Goal: Complete application form

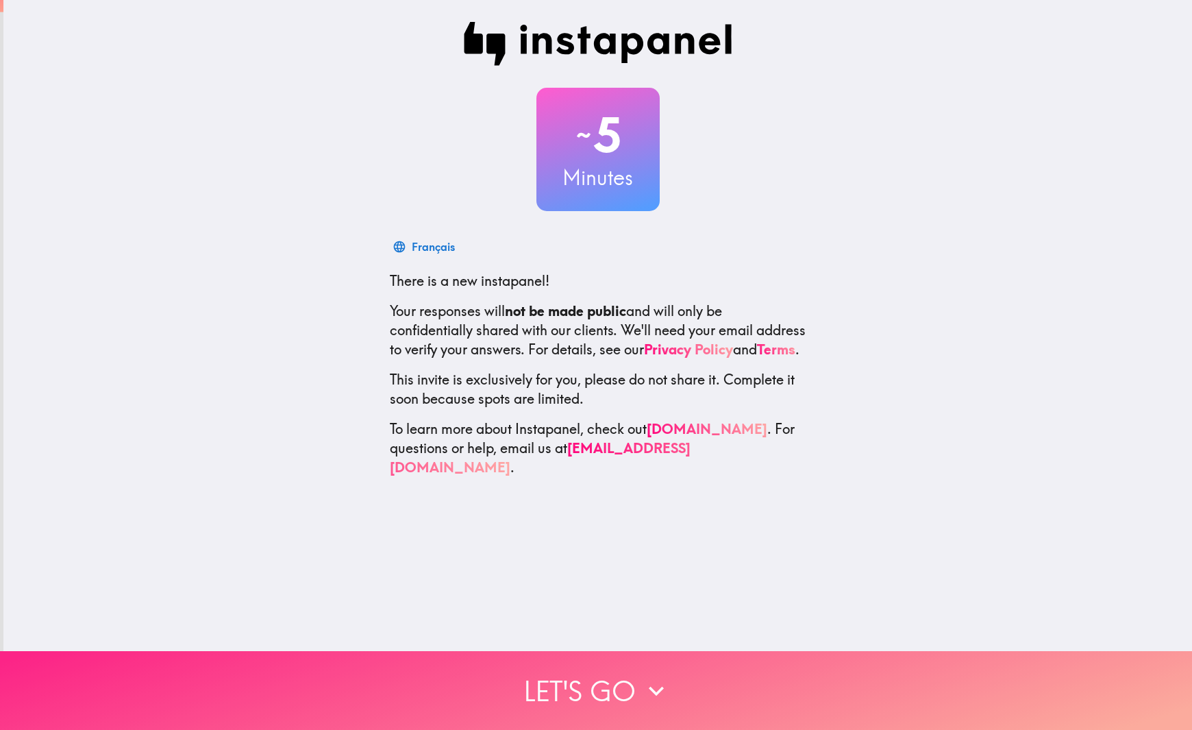
click at [628, 685] on button "Let's go" at bounding box center [596, 690] width 1192 height 79
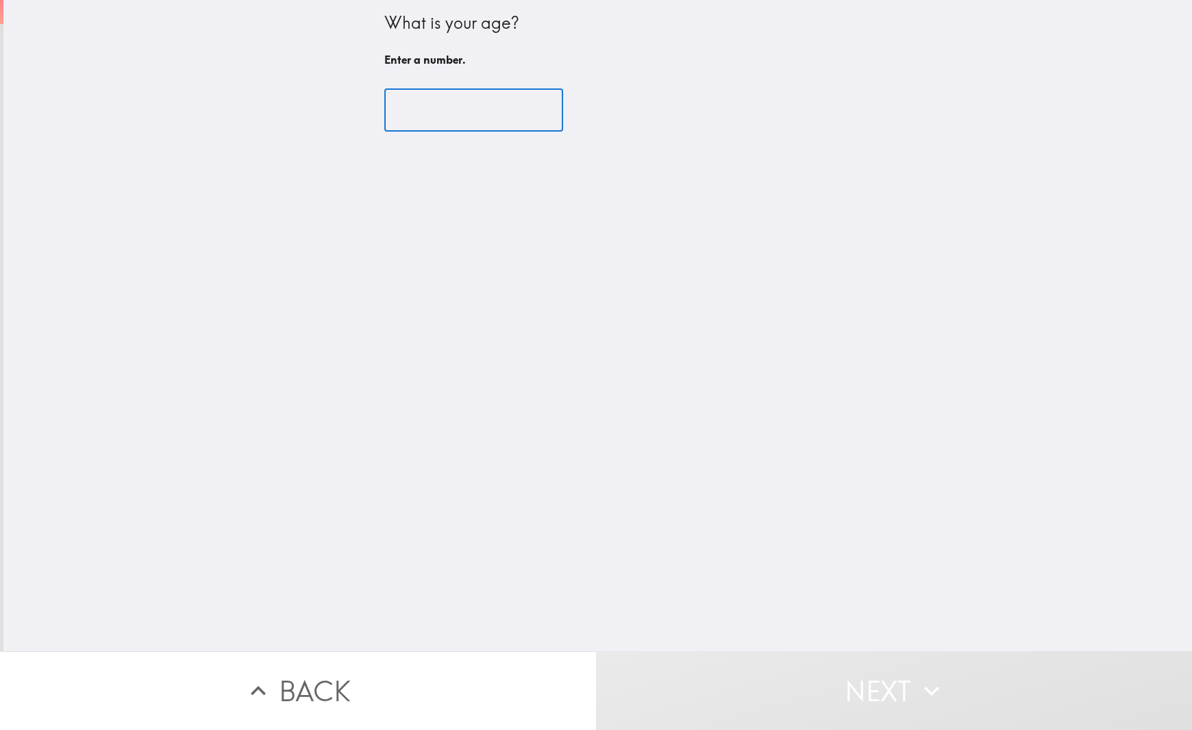
click at [447, 109] on input "number" at bounding box center [473, 110] width 179 height 42
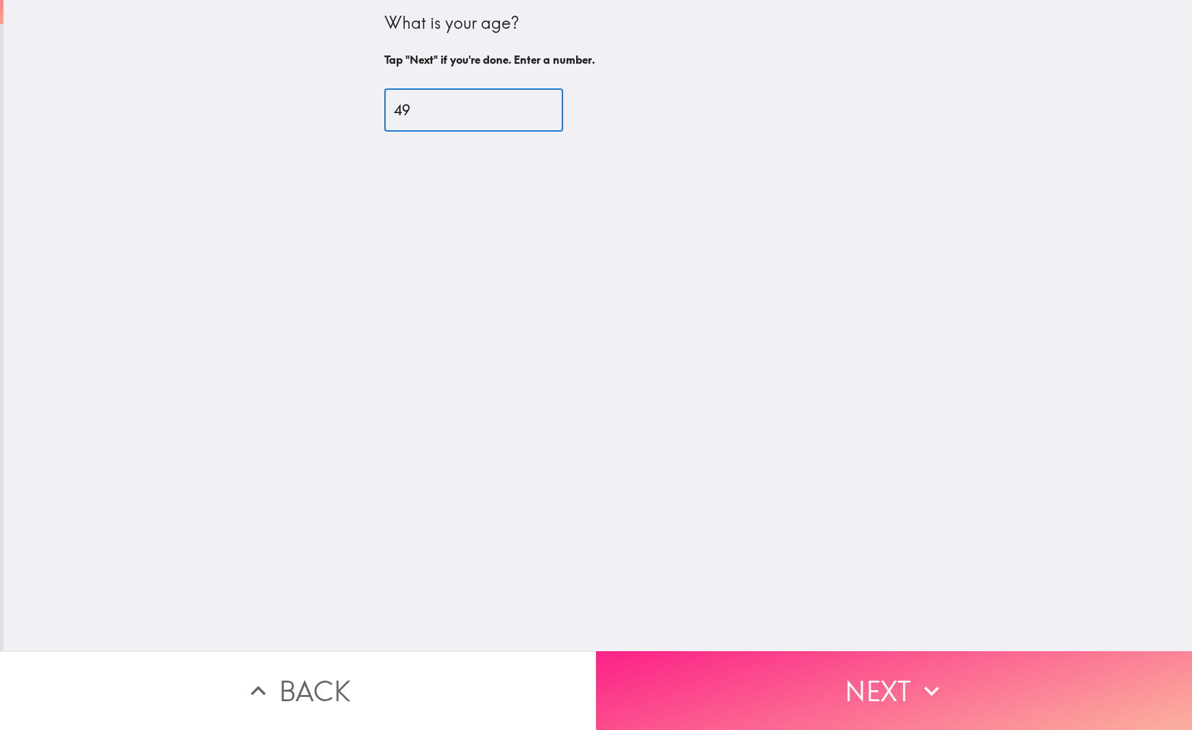
type input "49"
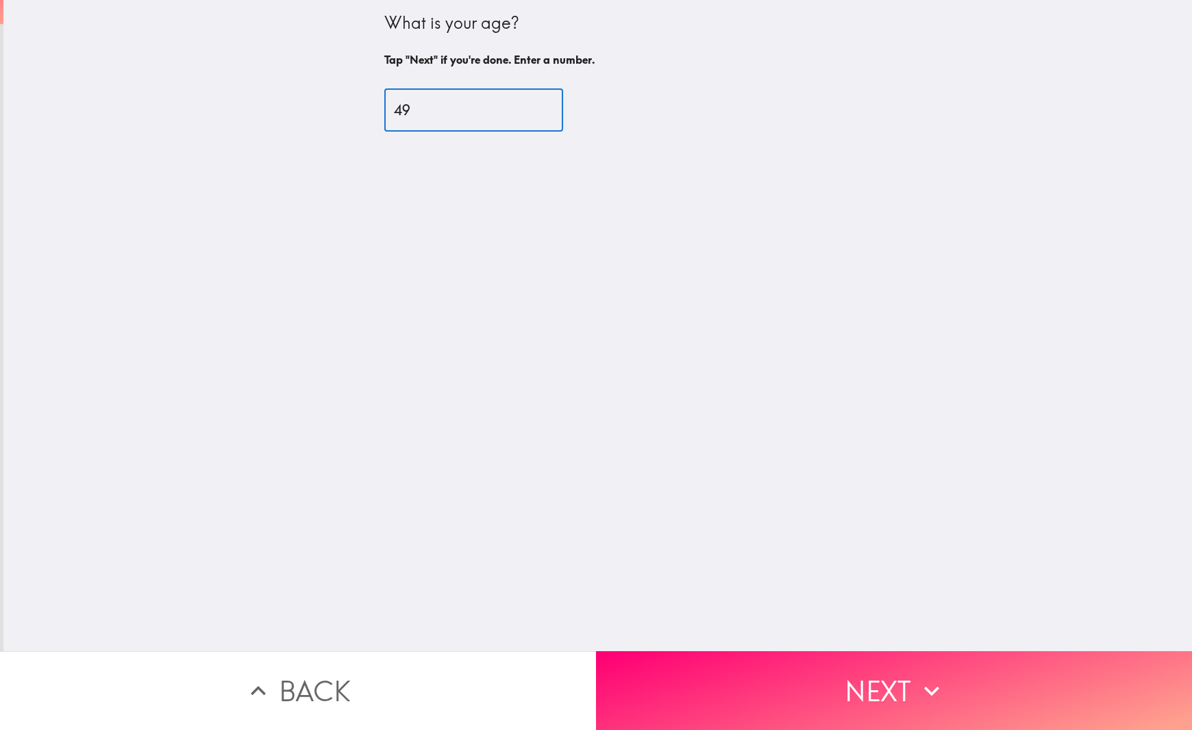
click at [834, 688] on button "Next" at bounding box center [894, 690] width 596 height 79
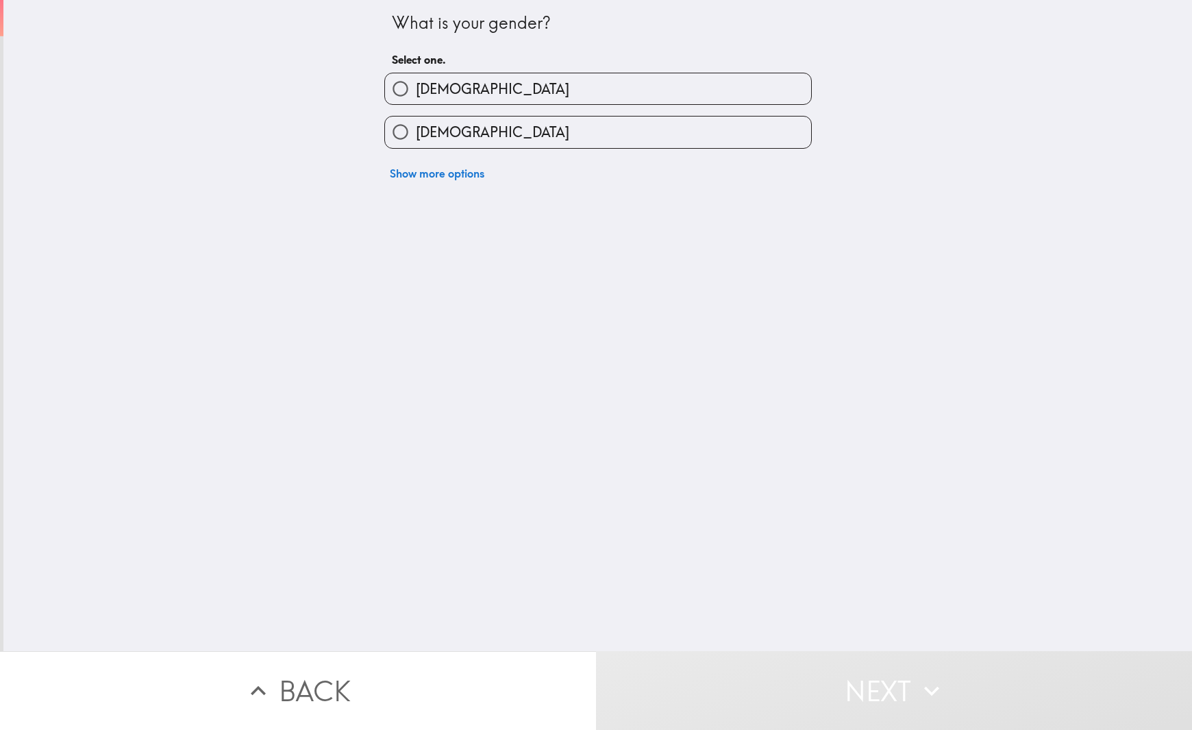
click at [427, 82] on span "[DEMOGRAPHIC_DATA]" at bounding box center [492, 88] width 153 height 19
click at [416, 82] on input "[DEMOGRAPHIC_DATA]" at bounding box center [400, 88] width 31 height 31
radio input "true"
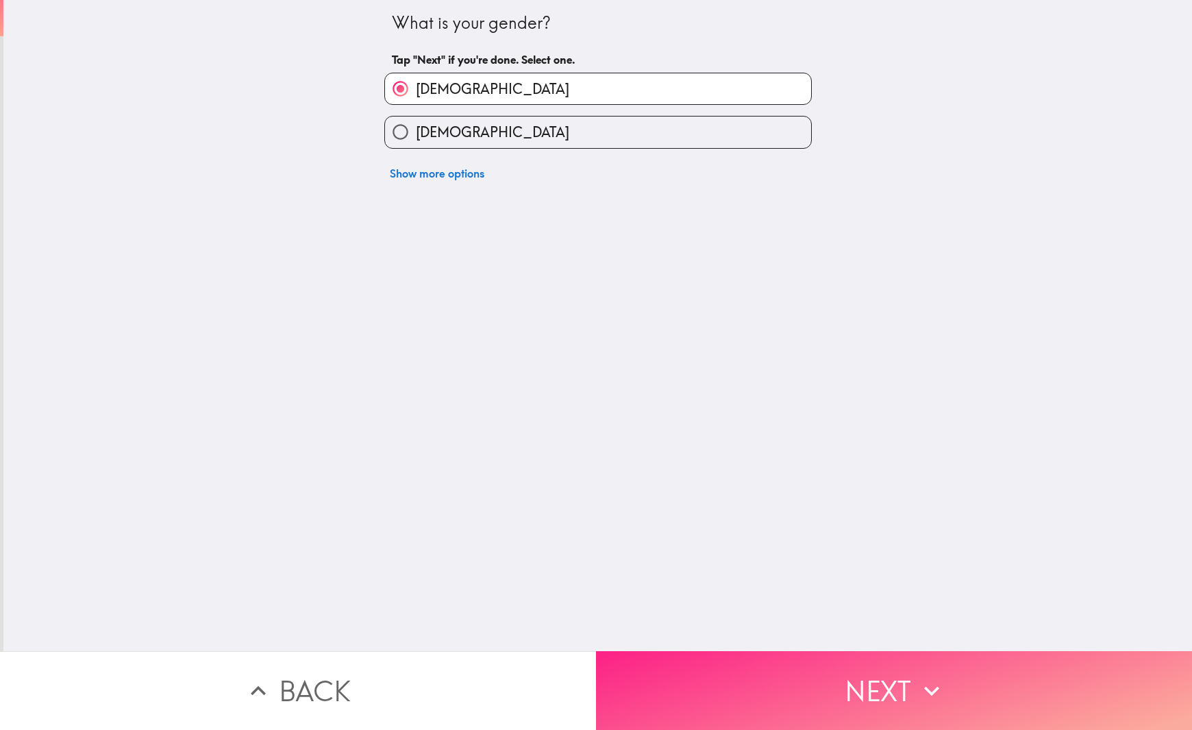
click at [759, 653] on button "Next" at bounding box center [894, 690] width 596 height 79
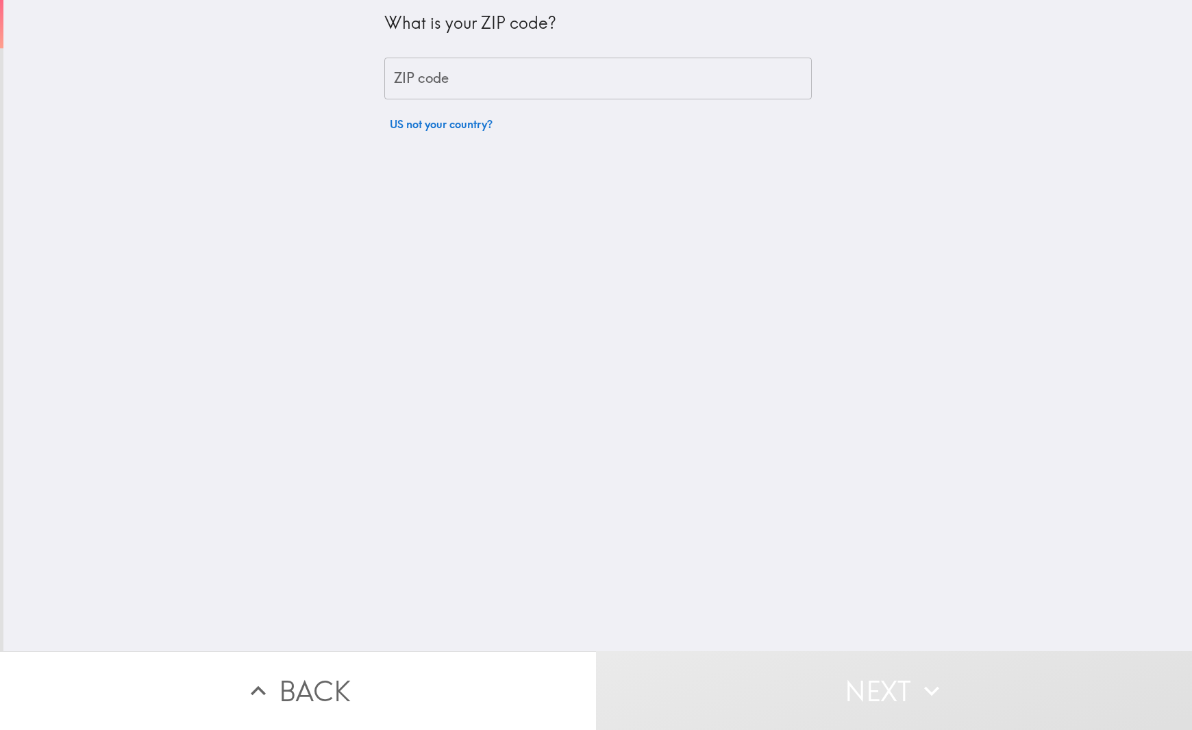
click at [465, 87] on input "ZIP code" at bounding box center [597, 79] width 427 height 42
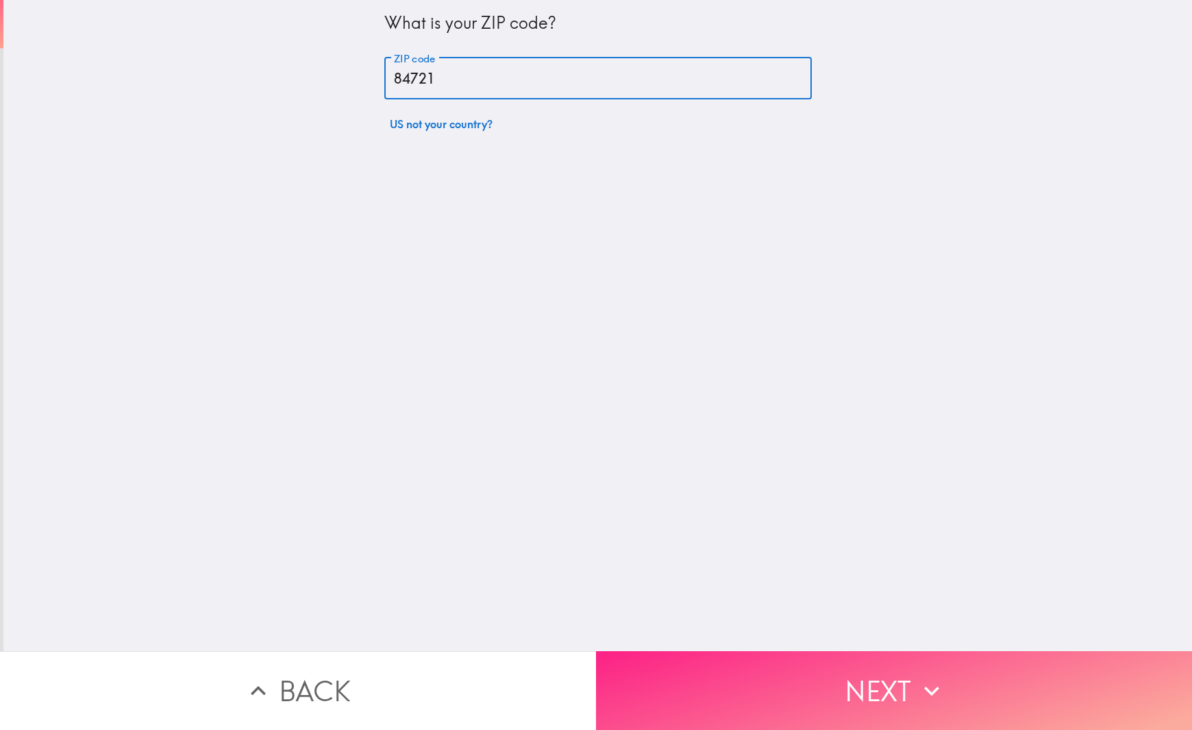
type input "84721"
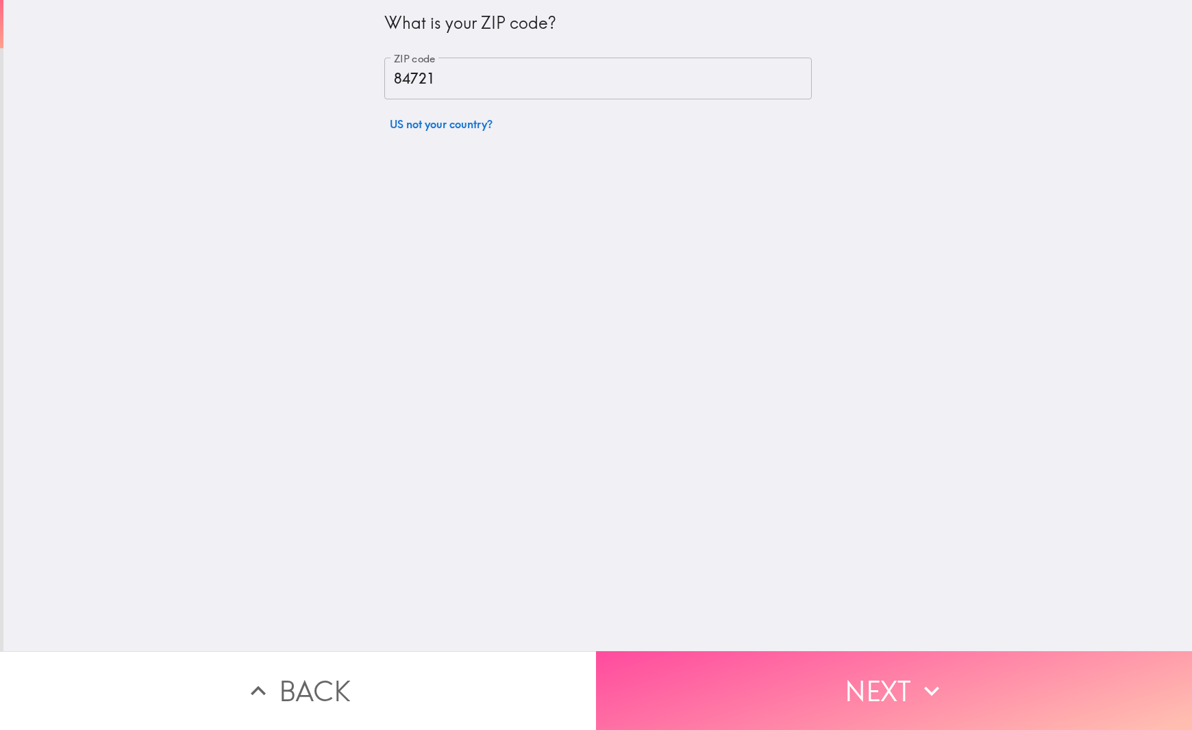
click at [793, 693] on button "Next" at bounding box center [894, 690] width 596 height 79
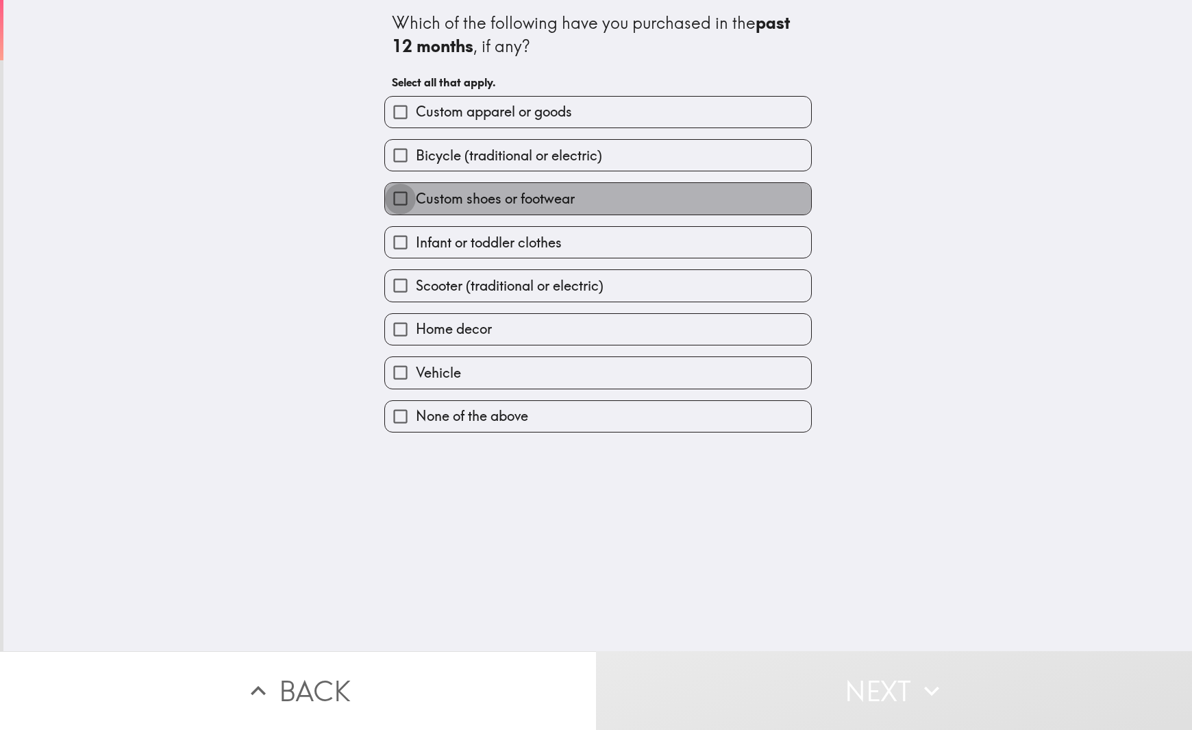
click at [399, 194] on input "Custom shoes or footwear" at bounding box center [400, 198] width 31 height 31
checkbox input "true"
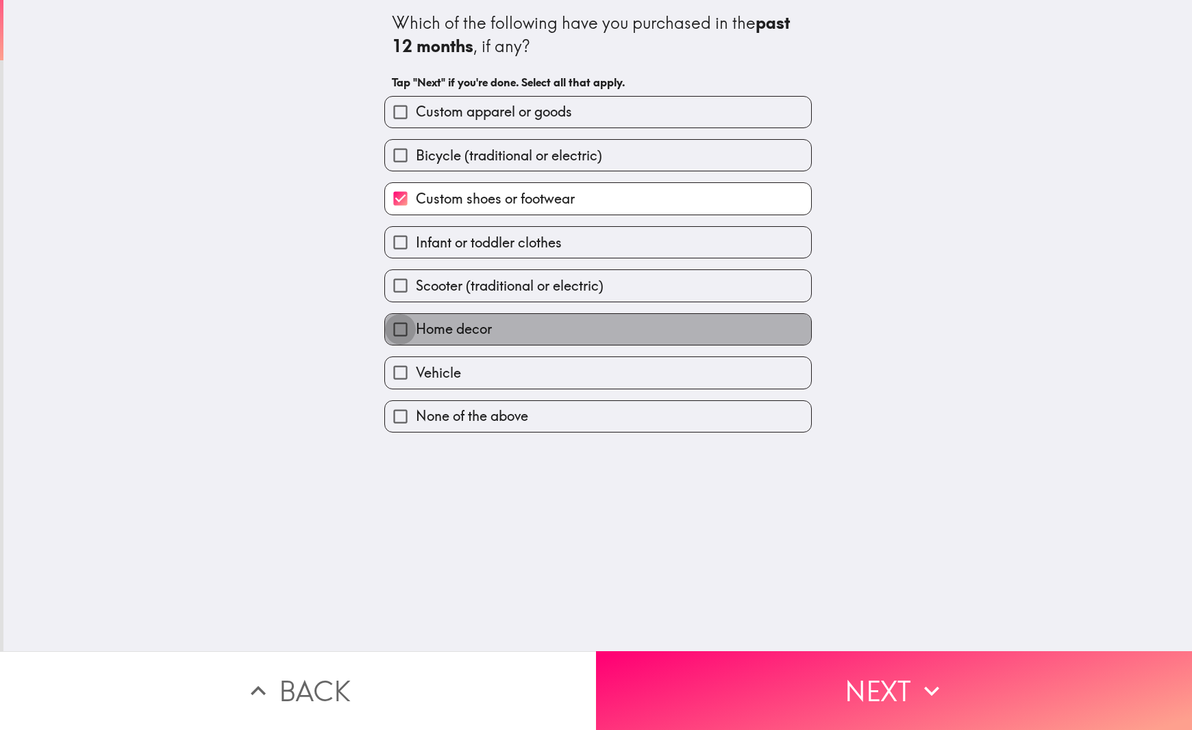
click at [402, 330] on input "Home decor" at bounding box center [400, 329] width 31 height 31
checkbox input "true"
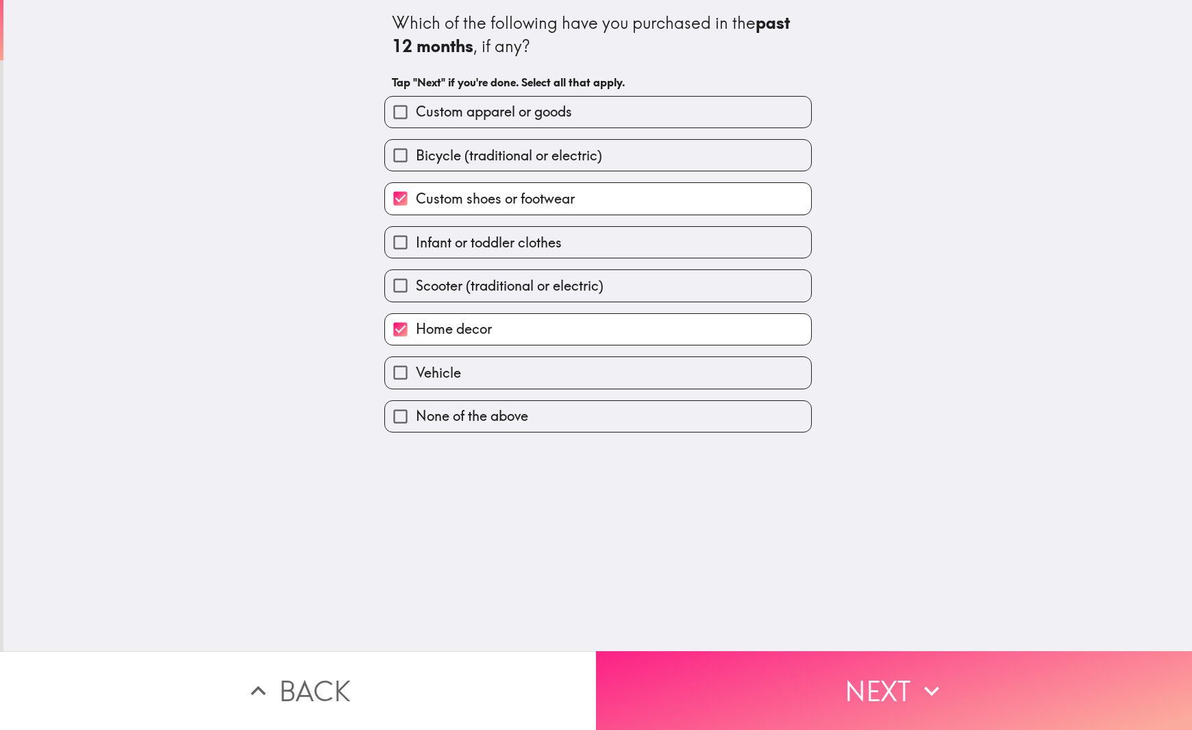
click at [736, 681] on button "Next" at bounding box center [894, 690] width 596 height 79
